Goal: Transaction & Acquisition: Download file/media

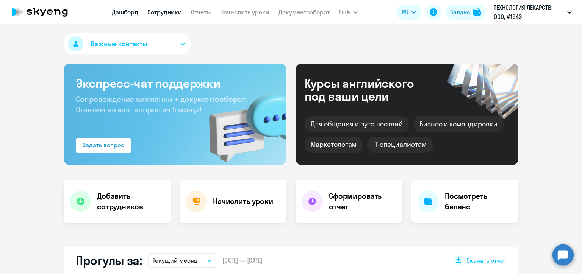
click at [164, 11] on link "Сотрудники" at bounding box center [164, 12] width 34 height 8
select select "30"
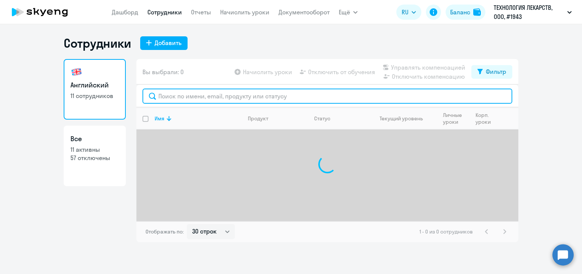
click at [191, 96] on input "text" at bounding box center [328, 96] width 370 height 15
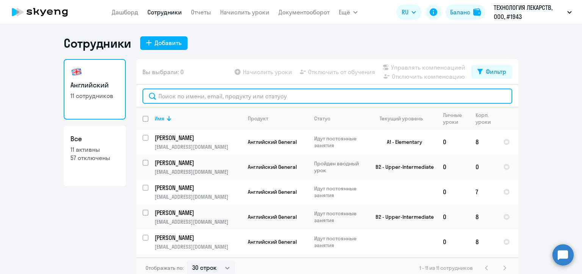
paste input "[PERSON_NAME]"
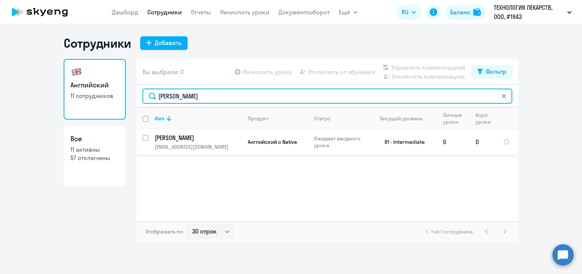
type input "[PERSON_NAME]"
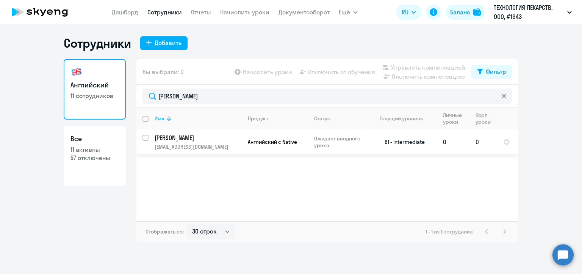
click at [354, 144] on p "Ожидает вводного урока" at bounding box center [340, 142] width 52 height 14
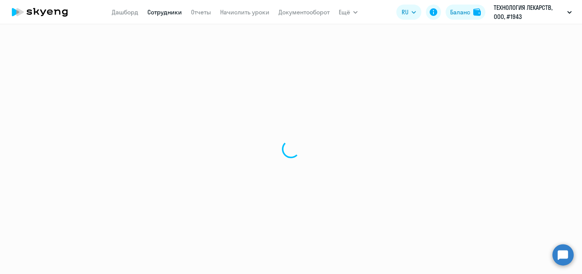
select select "english"
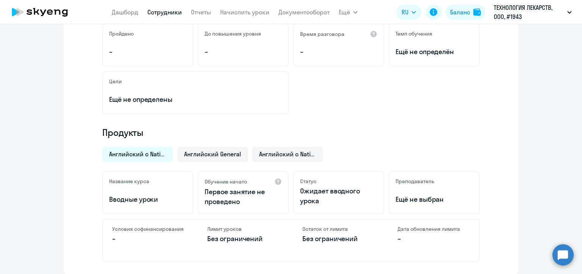
scroll to position [190, 0]
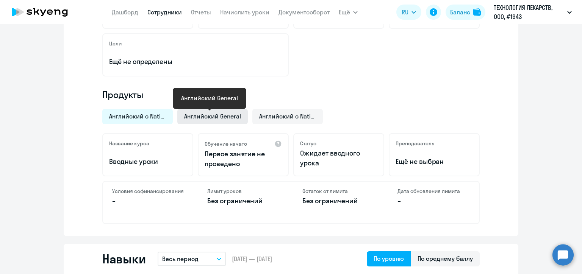
click at [223, 117] on span "Английский General" at bounding box center [212, 116] width 57 height 8
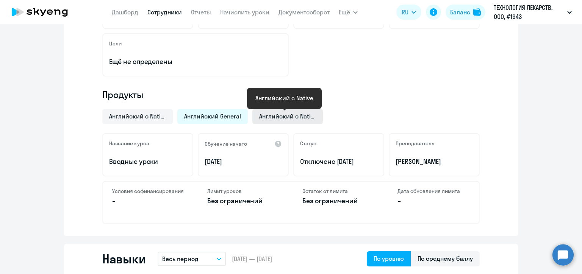
click at [284, 118] on span "Английский с Native" at bounding box center [287, 116] width 57 height 8
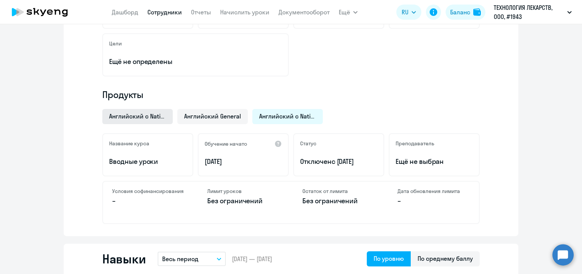
click at [134, 115] on span "Английский с Native" at bounding box center [137, 116] width 57 height 8
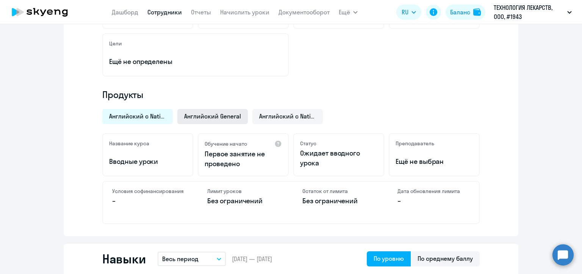
click at [234, 118] on span "Английский General" at bounding box center [212, 116] width 57 height 8
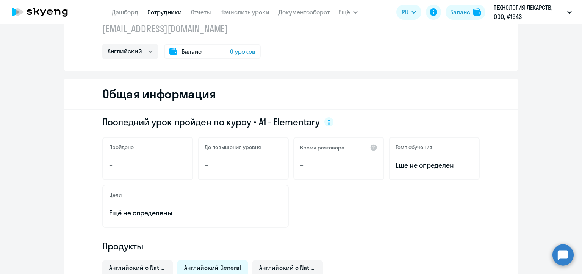
scroll to position [0, 0]
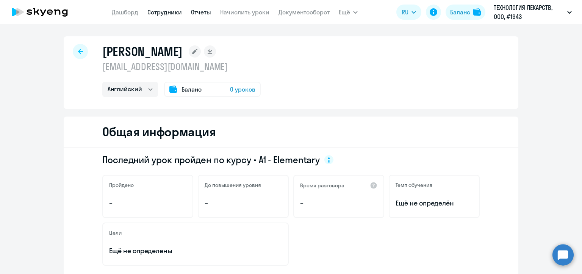
click at [199, 12] on link "Отчеты" at bounding box center [201, 12] width 20 height 8
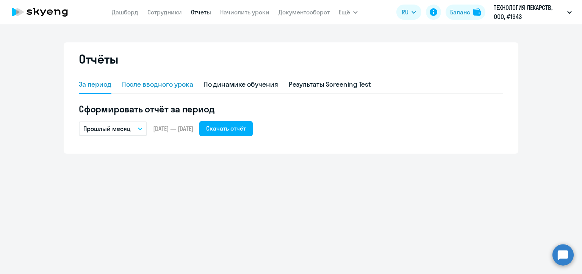
click at [155, 84] on div "После вводного урока" at bounding box center [157, 85] width 71 height 10
select select "10"
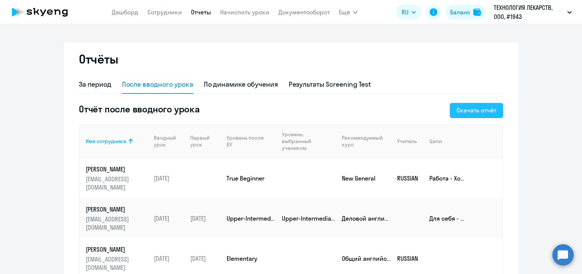
click at [470, 111] on div "Скачать отчёт" at bounding box center [477, 110] width 40 height 9
